Goal: Find specific page/section: Find specific page/section

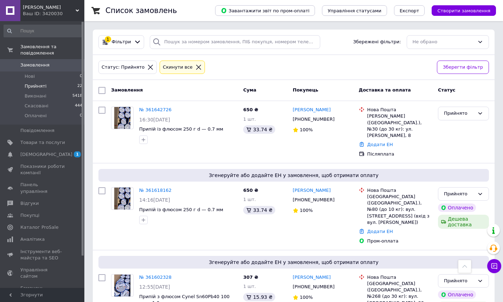
scroll to position [888, 0]
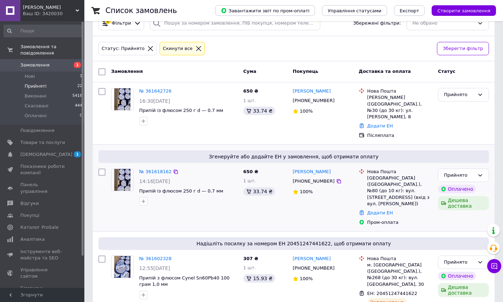
scroll to position [20, 0]
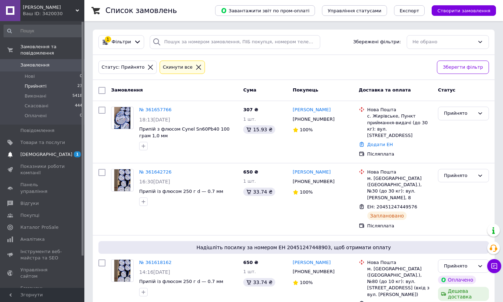
click at [29, 154] on span "[DEMOGRAPHIC_DATA]" at bounding box center [46, 154] width 52 height 6
